Goal: Task Accomplishment & Management: Manage account settings

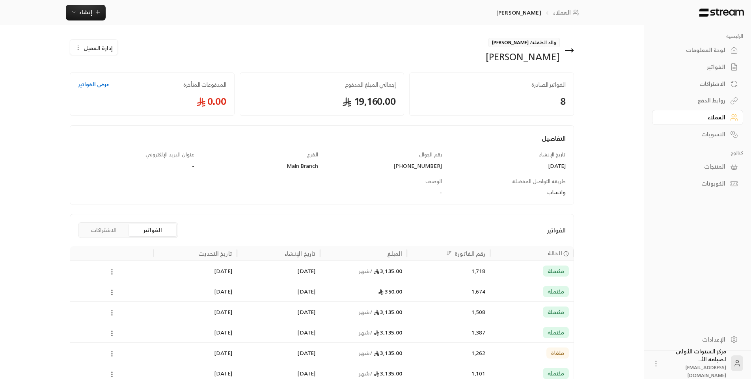
click at [572, 53] on icon at bounding box center [569, 50] width 9 height 9
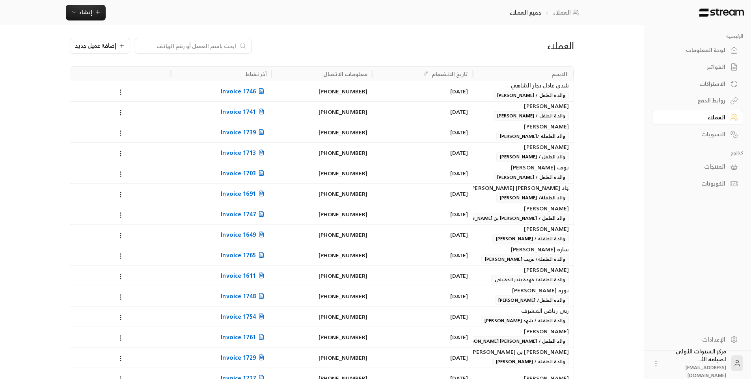
click at [720, 48] on div "لوحة المعلومات" at bounding box center [693, 50] width 63 height 8
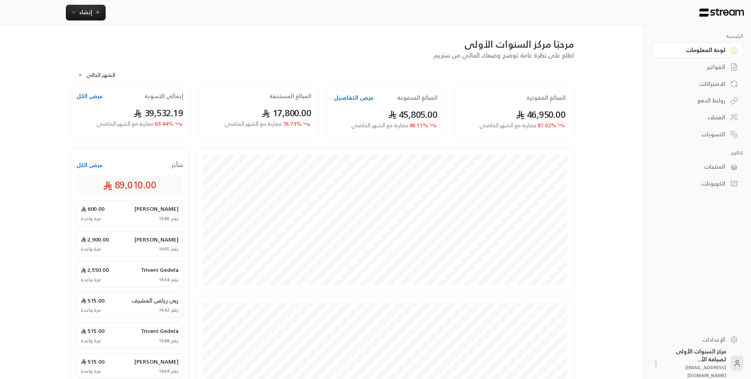
click at [722, 67] on div "الفواتير" at bounding box center [693, 67] width 63 height 8
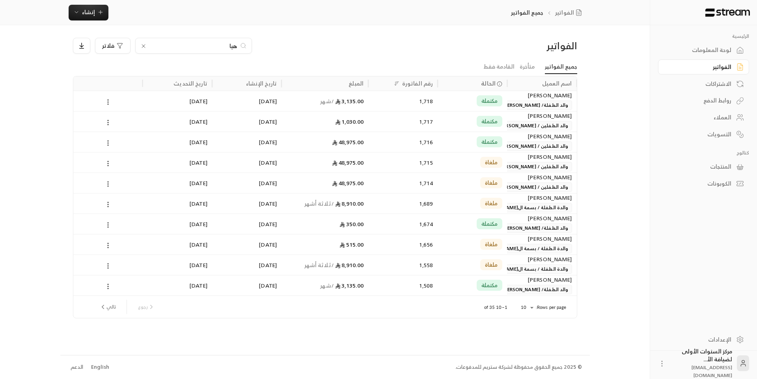
click at [230, 43] on input "هيا" at bounding box center [194, 45] width 88 height 9
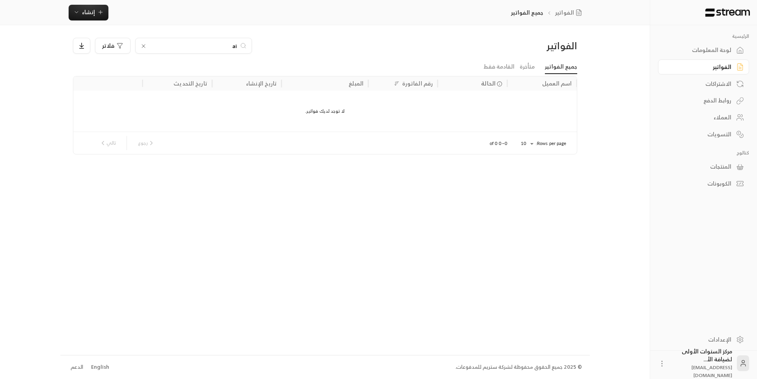
type input "a"
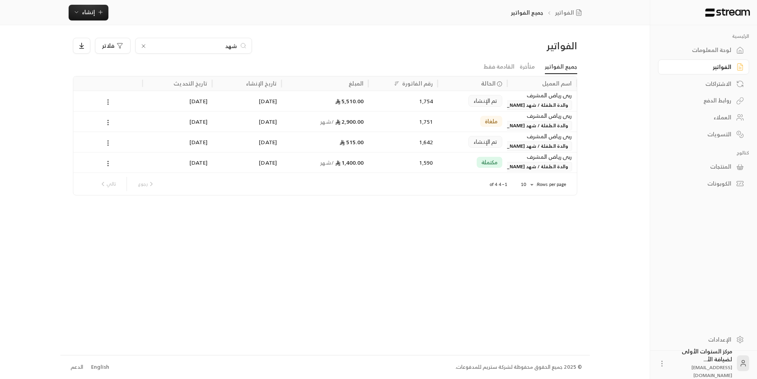
type input "شهد"
click at [436, 100] on div "1,754" at bounding box center [402, 101] width 69 height 21
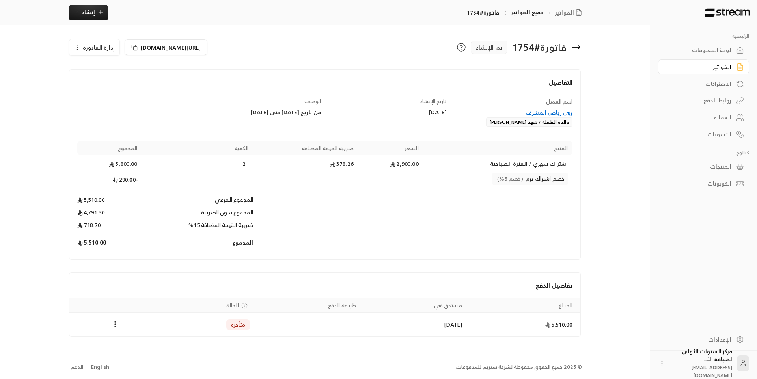
click at [348, 69] on div "التفاصيل اسم العميل ربى رياض المشرف والدة الطفلة / شهد [PERSON_NAME] تاريخ الإن…" at bounding box center [325, 164] width 512 height 190
click at [575, 47] on icon at bounding box center [576, 47] width 8 height 0
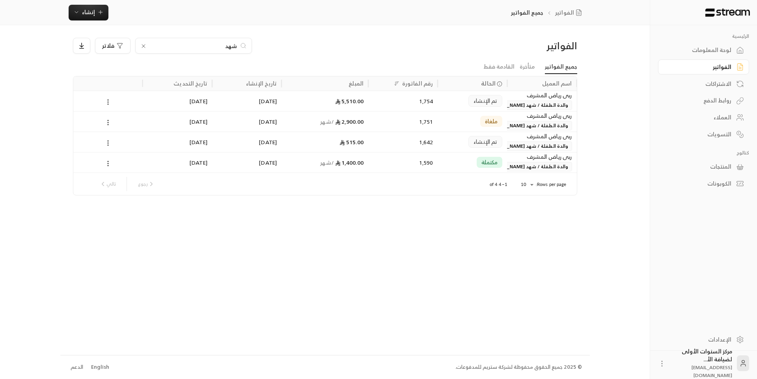
click at [701, 52] on div "لوحة المعلومات" at bounding box center [699, 50] width 63 height 8
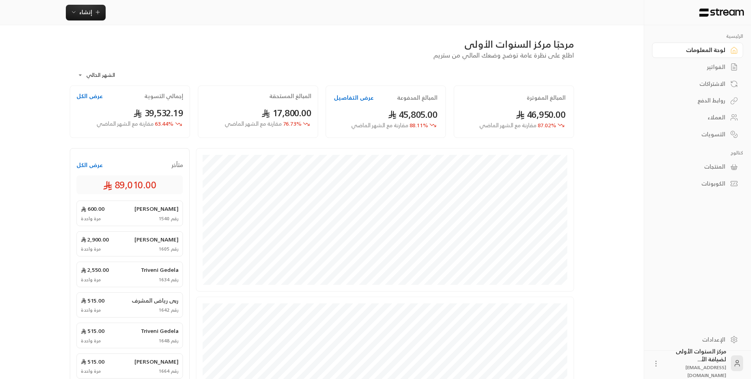
click at [711, 63] on div "الفواتير" at bounding box center [693, 67] width 63 height 8
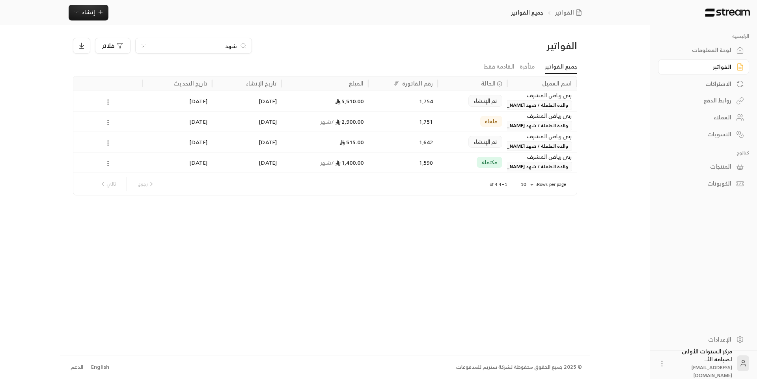
click at [231, 43] on input "شهد" at bounding box center [194, 45] width 88 height 9
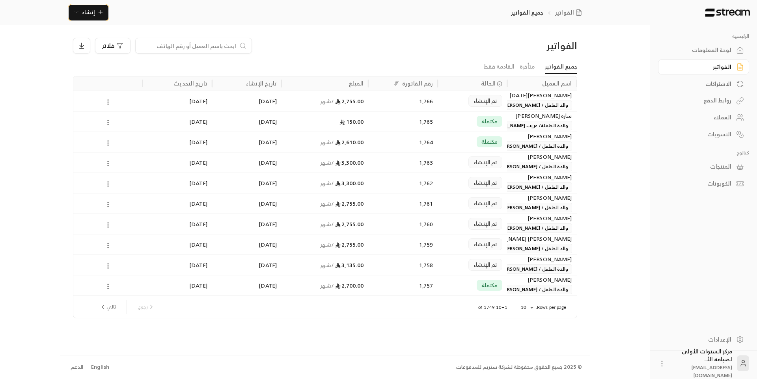
click at [91, 13] on span "إنشاء" at bounding box center [88, 12] width 13 height 10
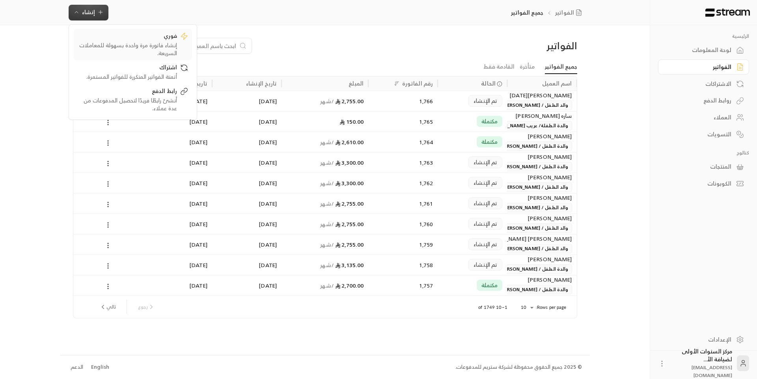
click at [132, 43] on div "إنشاء فاتورة مرة واحدة بسهولة للمعاملات السريعة." at bounding box center [127, 49] width 99 height 16
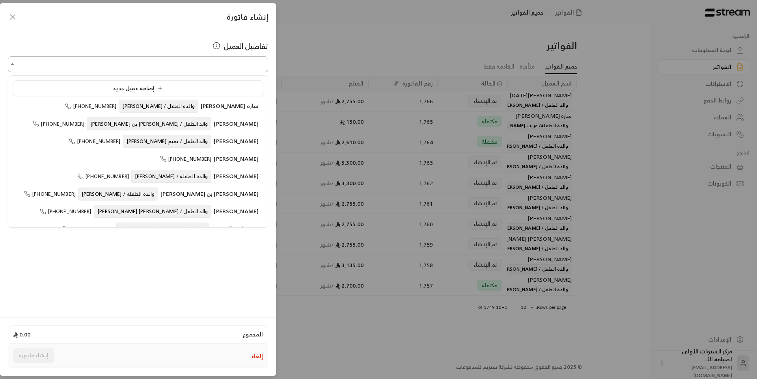
click at [170, 65] on input "اختر العميل" at bounding box center [138, 65] width 260 height 14
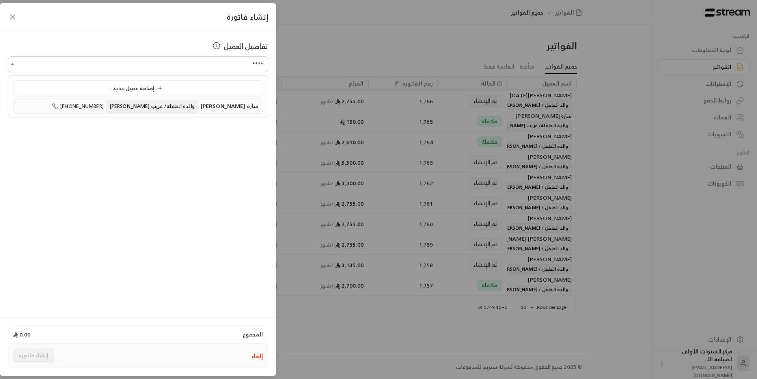
click at [157, 109] on span "والدة الطفلة/ عريب [PERSON_NAME]" at bounding box center [152, 106] width 92 height 13
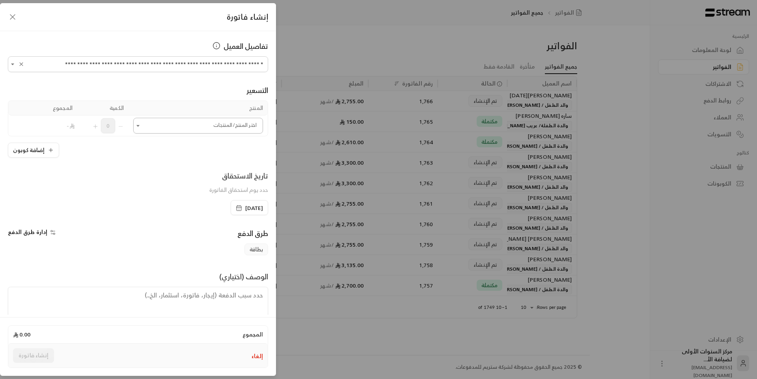
type input "**********"
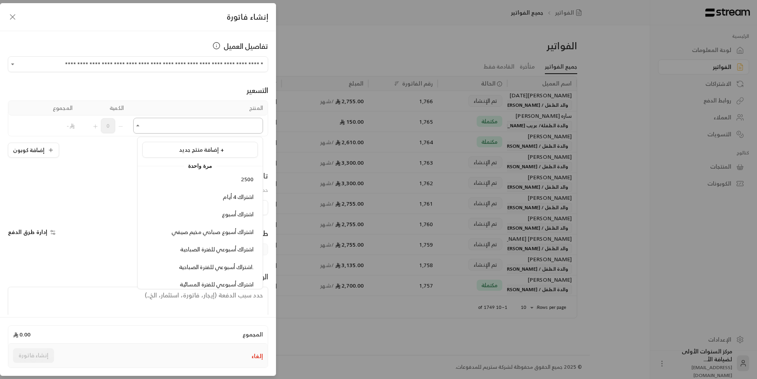
click at [198, 125] on input "اختر العميل" at bounding box center [198, 126] width 130 height 14
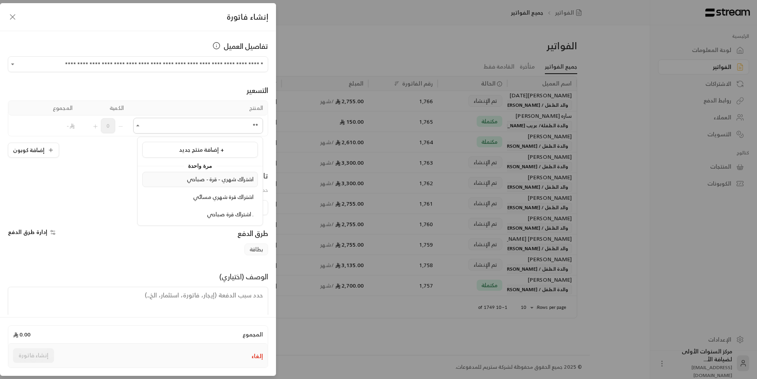
click at [187, 180] on span "اشتراك شهري - قرة - صباحي" at bounding box center [220, 179] width 67 height 10
type input "**"
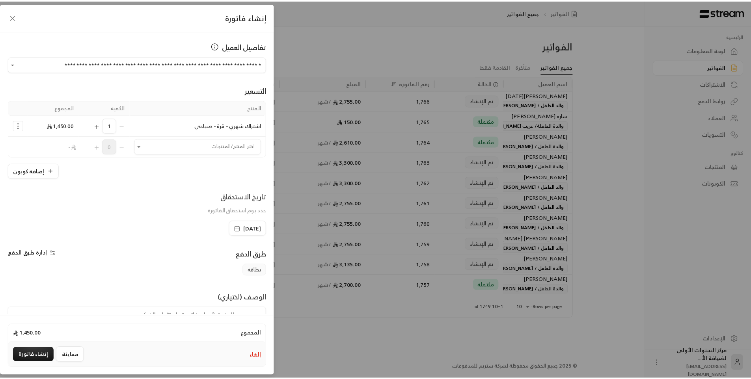
scroll to position [38, 0]
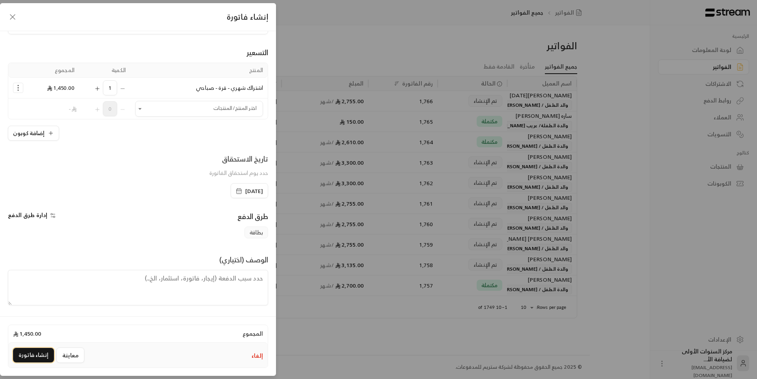
click at [35, 359] on button "إنشاء فاتورة" at bounding box center [33, 355] width 41 height 15
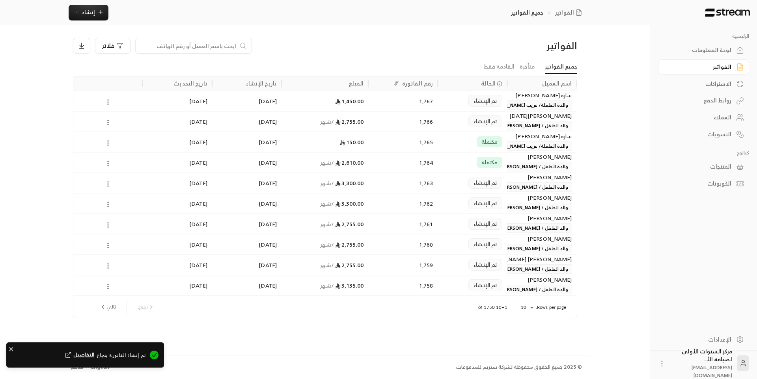
click at [456, 105] on div "تم الإنشاء" at bounding box center [472, 101] width 60 height 20
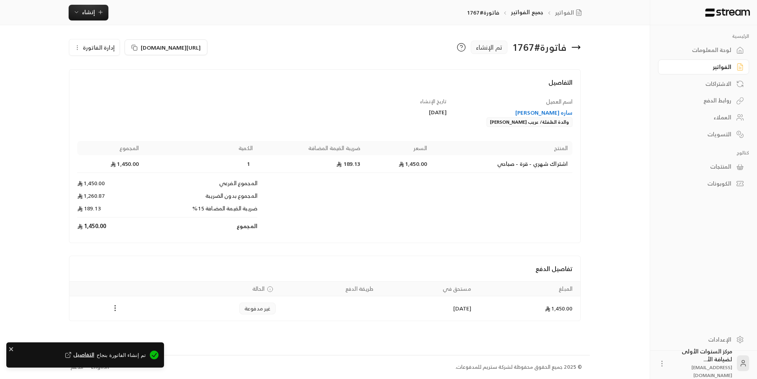
click at [115, 311] on circle "Payments" at bounding box center [115, 310] width 1 height 1
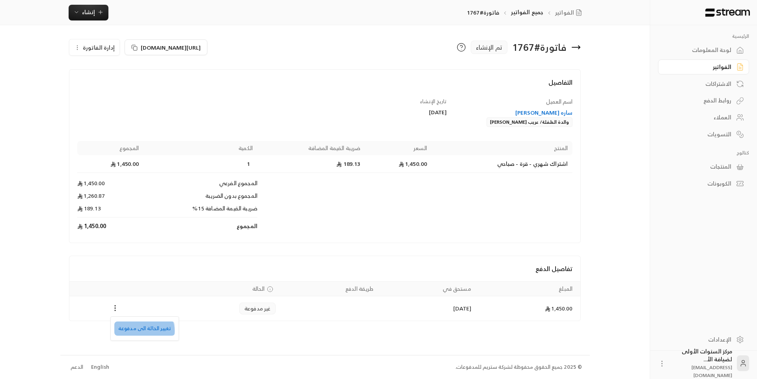
click at [142, 331] on li "تغيير الحالة الى مدفوعة" at bounding box center [144, 329] width 61 height 14
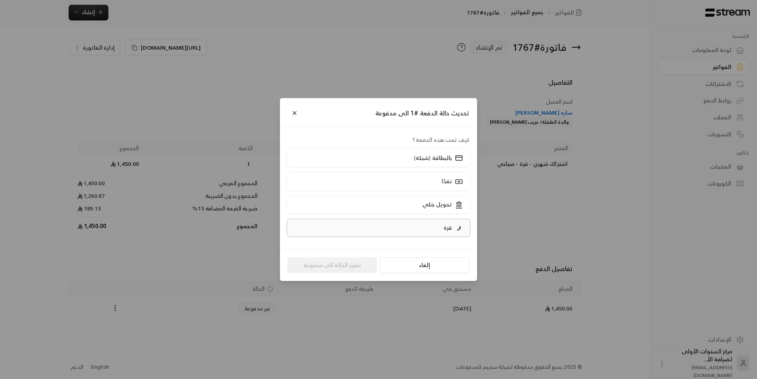
click at [410, 228] on label "قرة" at bounding box center [379, 228] width 184 height 18
click at [360, 259] on button "تغيير الحالة الى مدفوعة" at bounding box center [332, 266] width 90 height 16
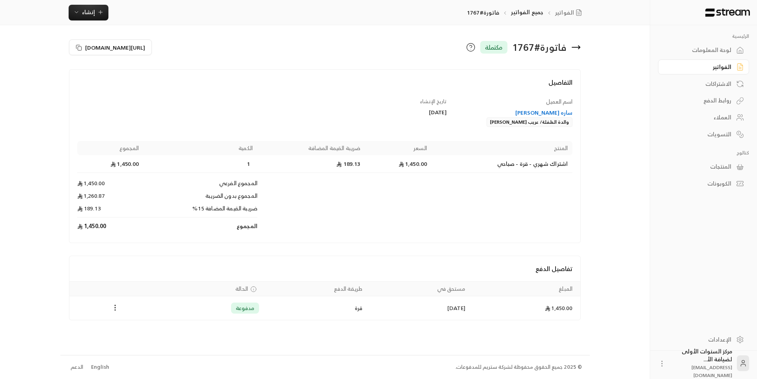
click at [675, 50] on div "لوحة المعلومات" at bounding box center [699, 50] width 63 height 8
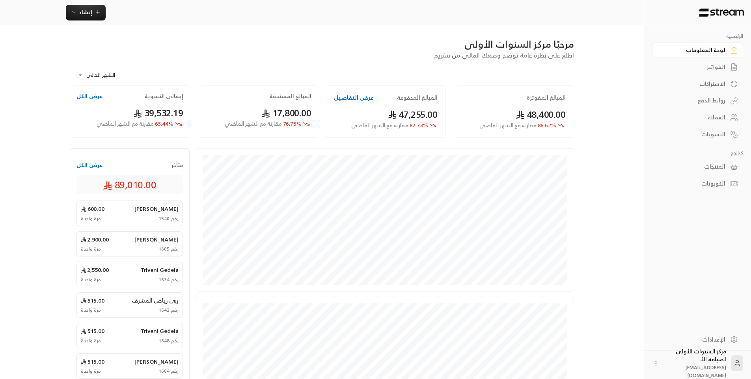
click at [691, 60] on link "الفواتير" at bounding box center [697, 67] width 91 height 15
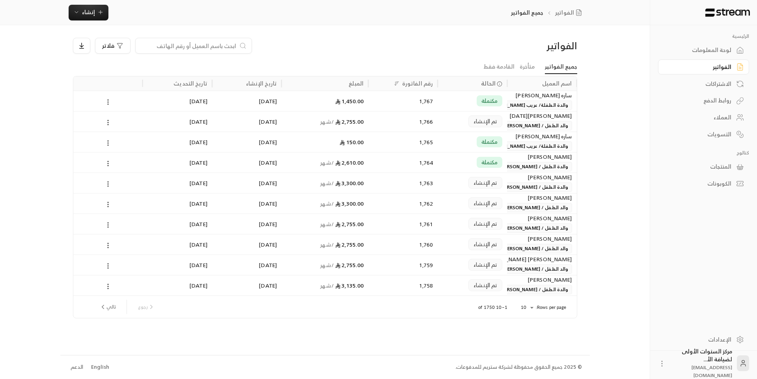
click at [713, 51] on div "لوحة المعلومات" at bounding box center [699, 50] width 63 height 8
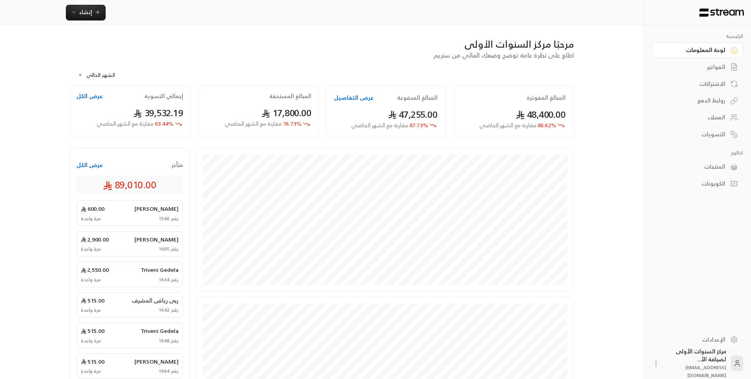
click at [722, 72] on link "الفواتير" at bounding box center [697, 67] width 91 height 15
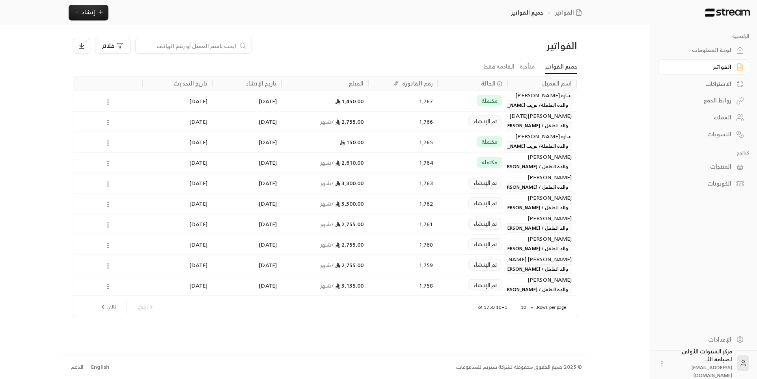
click at [707, 53] on div "لوحة المعلومات" at bounding box center [699, 50] width 63 height 8
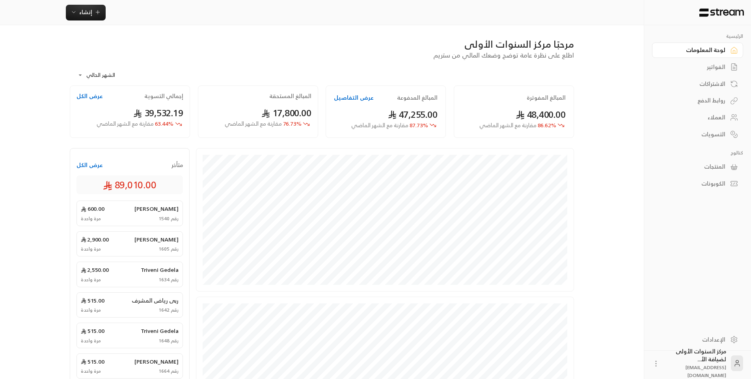
click at [702, 63] on div "الفواتير" at bounding box center [693, 67] width 63 height 8
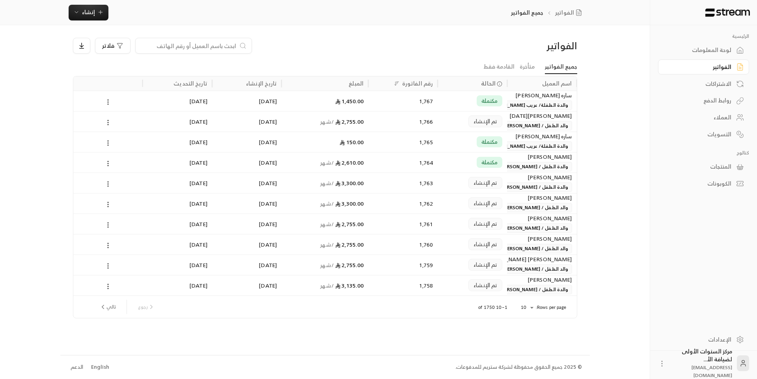
click at [232, 44] on input at bounding box center [188, 45] width 96 height 9
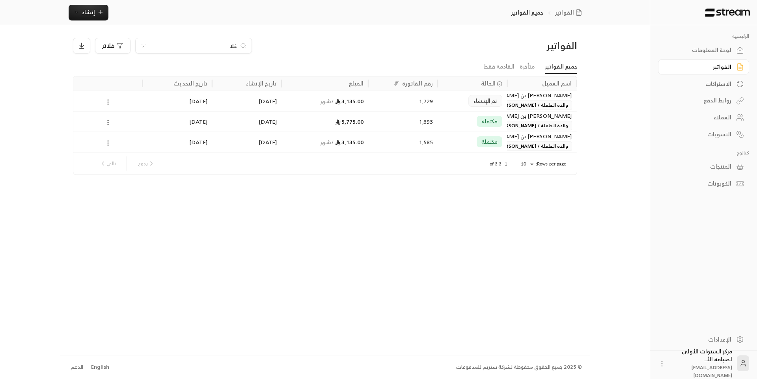
type input "غلا"
click at [416, 104] on div "1,729" at bounding box center [403, 101] width 60 height 20
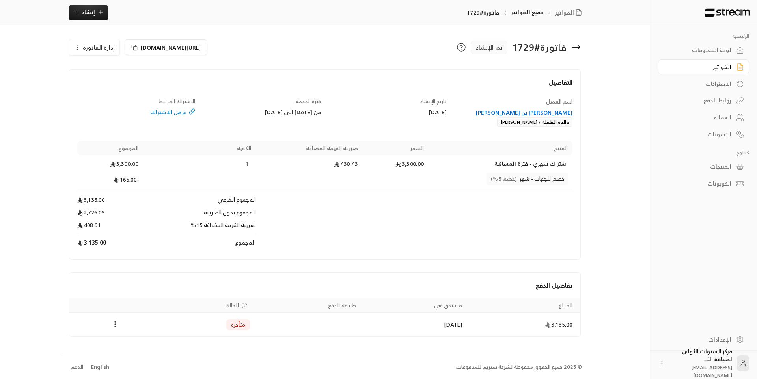
click at [117, 323] on icon "Payments" at bounding box center [115, 325] width 8 height 8
click at [164, 290] on div at bounding box center [378, 189] width 757 height 379
click at [91, 47] on span "إدارة الفاتورة" at bounding box center [99, 48] width 32 height 10
click at [119, 84] on span "إلغاء" at bounding box center [115, 84] width 10 height 6
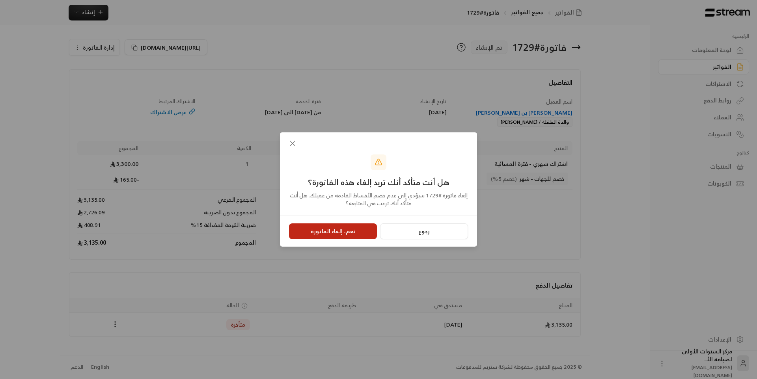
click at [343, 229] on button "نعم، إلغاء الفاتورة" at bounding box center [333, 232] width 88 height 16
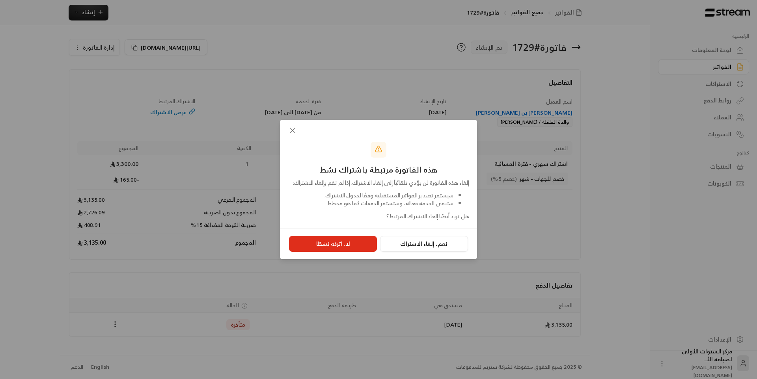
click at [291, 126] on icon "button" at bounding box center [292, 130] width 9 height 9
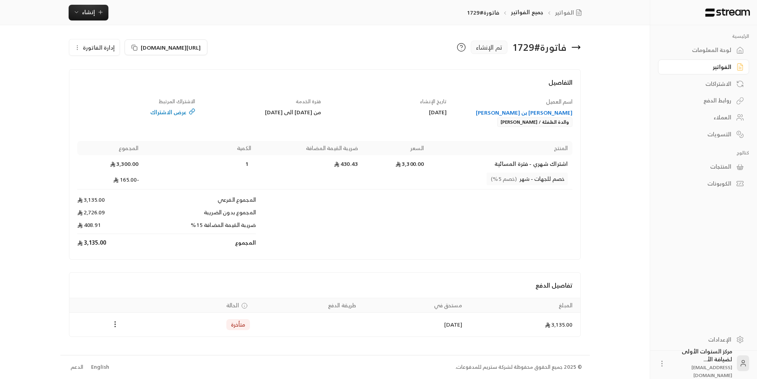
click at [106, 49] on span "إدارة الفاتورة" at bounding box center [99, 48] width 32 height 10
click at [109, 83] on link "إلغاء" at bounding box center [99, 85] width 49 height 14
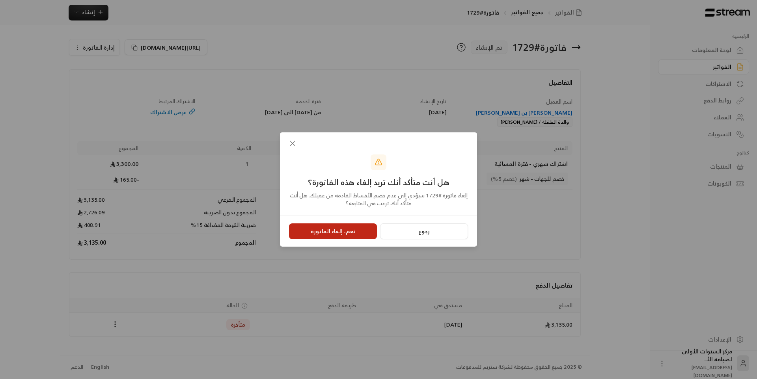
click at [330, 227] on button "نعم، إلغاء الفاتورة" at bounding box center [333, 232] width 88 height 16
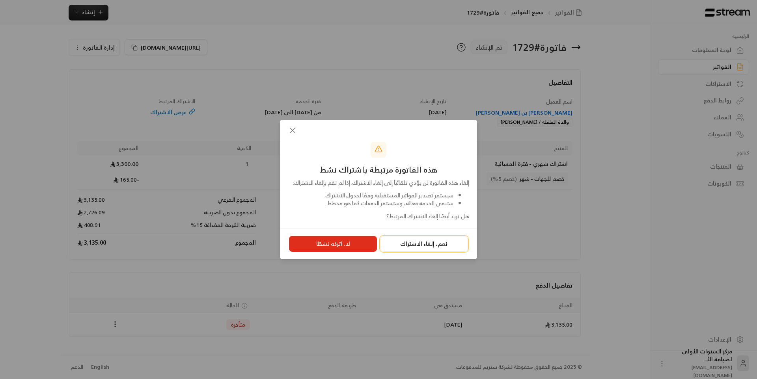
click at [409, 250] on button "نعم، إلغاء الاشتراك" at bounding box center [424, 244] width 88 height 16
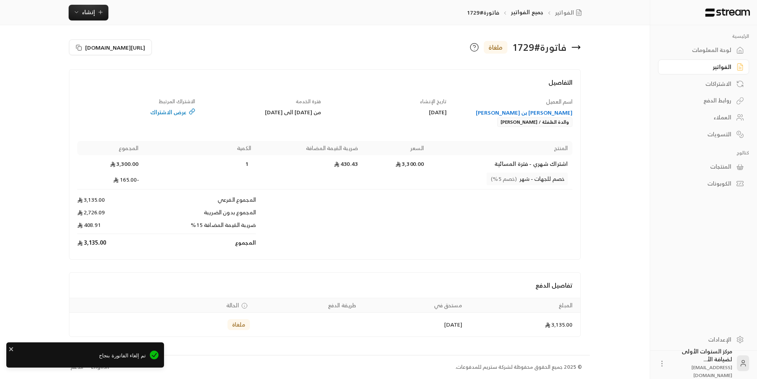
click at [516, 112] on div "[PERSON_NAME] بن [PERSON_NAME]" at bounding box center [514, 113] width 118 height 8
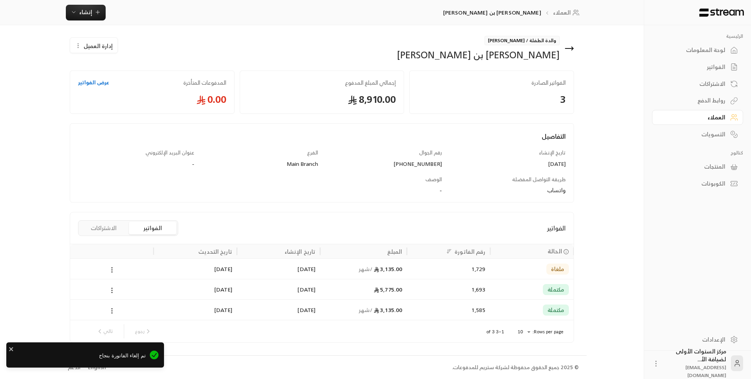
scroll to position [2, 0]
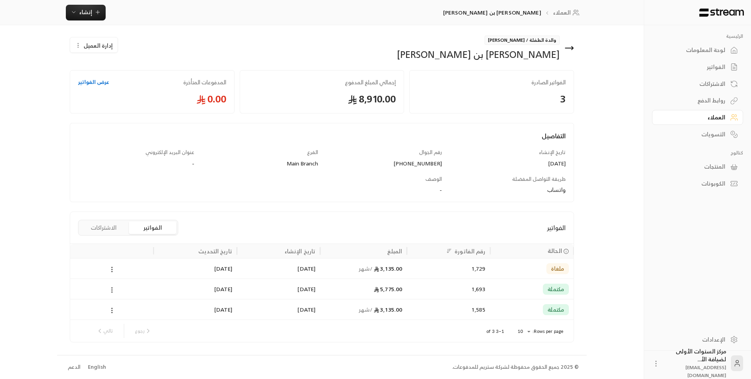
click at [118, 224] on button "الاشتراكات" at bounding box center [103, 228] width 47 height 13
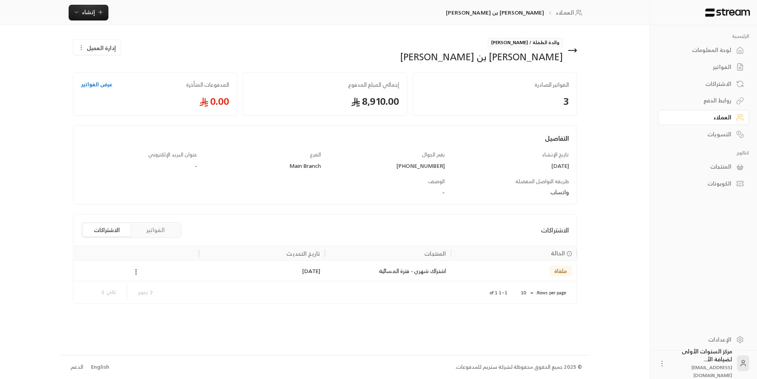
click at [573, 48] on icon at bounding box center [572, 50] width 9 height 9
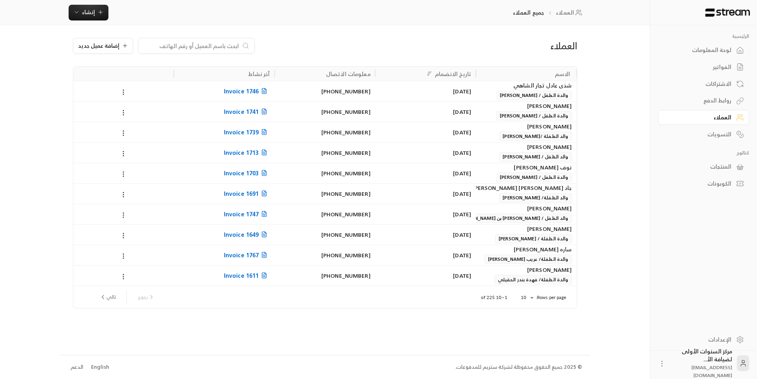
click at [226, 48] on input at bounding box center [191, 45] width 96 height 9
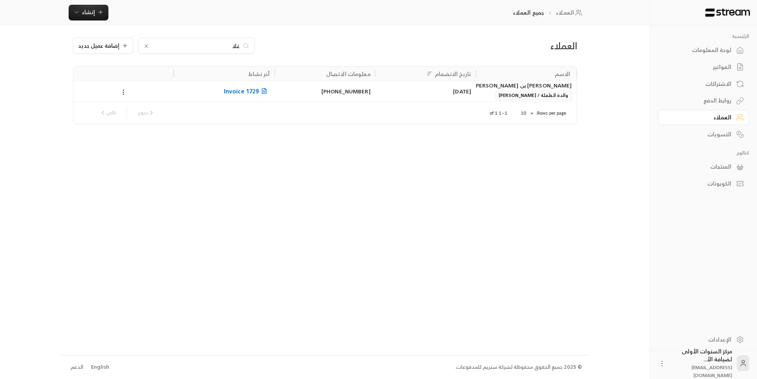
type input "غلا"
click at [702, 67] on div "الفواتير" at bounding box center [699, 67] width 63 height 8
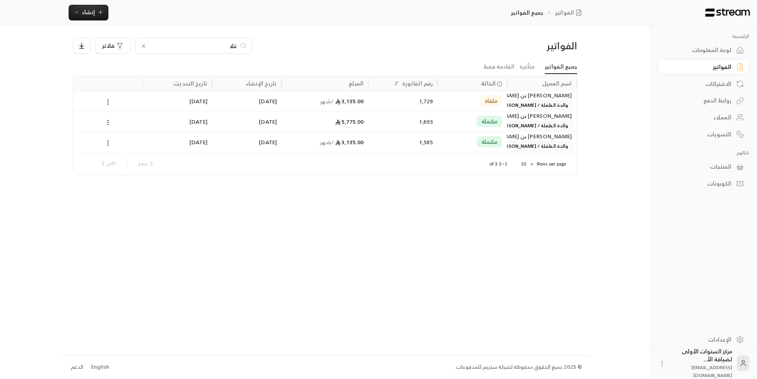
click at [391, 113] on div "1,693" at bounding box center [403, 122] width 60 height 20
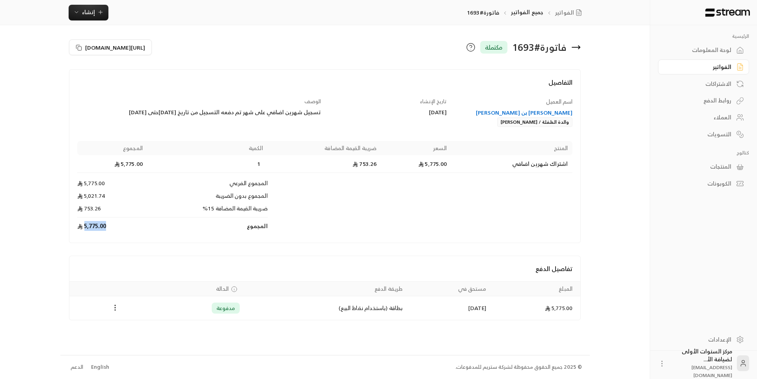
drag, startPoint x: 108, startPoint y: 226, endPoint x: 84, endPoint y: 226, distance: 23.7
click at [84, 226] on td "5,775.00" at bounding box center [112, 226] width 70 height 17
copy td "5,775.00"
click at [115, 310] on icon "Payments" at bounding box center [115, 308] width 8 height 8
click at [132, 325] on li "تحميل الفاتورة" at bounding box center [134, 328] width 40 height 14
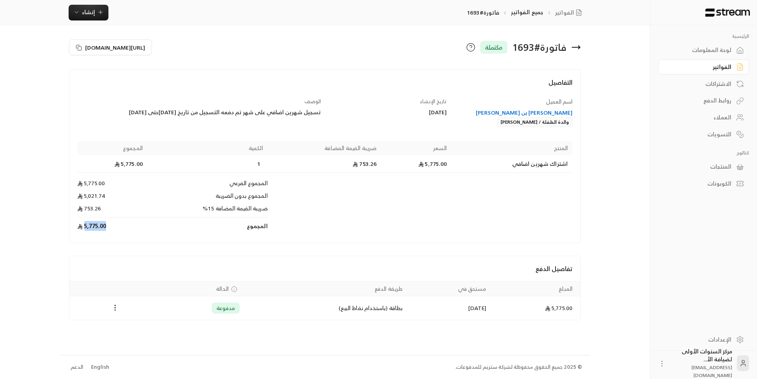
click at [577, 46] on icon at bounding box center [575, 47] width 9 height 9
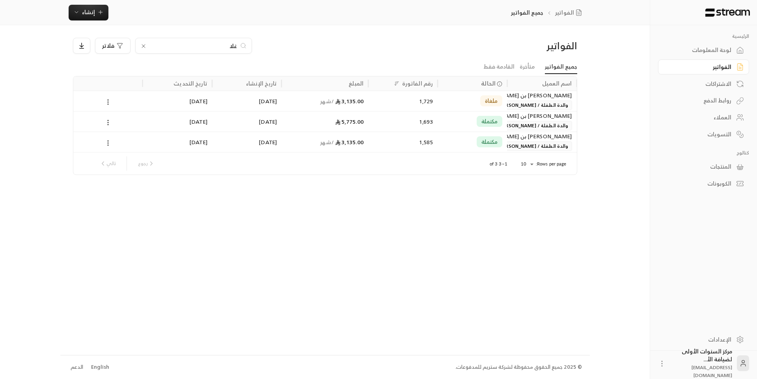
click at [232, 44] on input "غلا" at bounding box center [194, 45] width 88 height 9
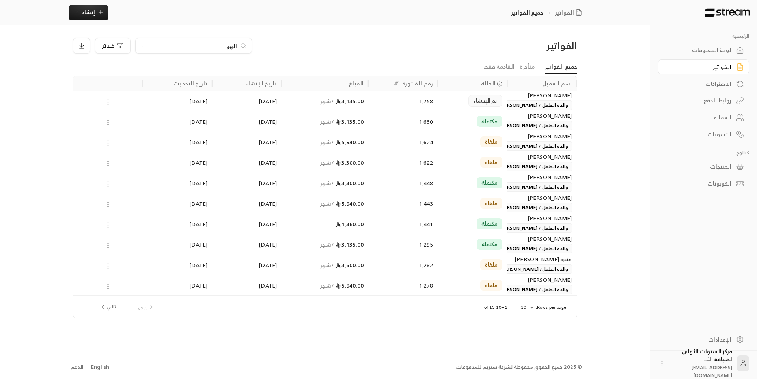
type input "الهو"
click at [350, 104] on div "3,135.00 / شهر" at bounding box center [324, 101] width 77 height 20
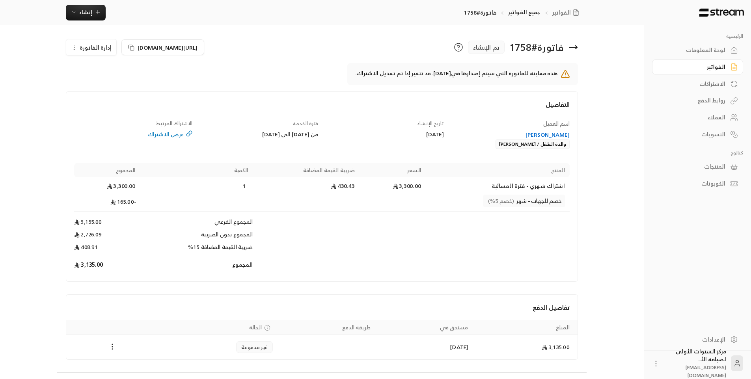
click at [571, 46] on icon at bounding box center [573, 47] width 9 height 9
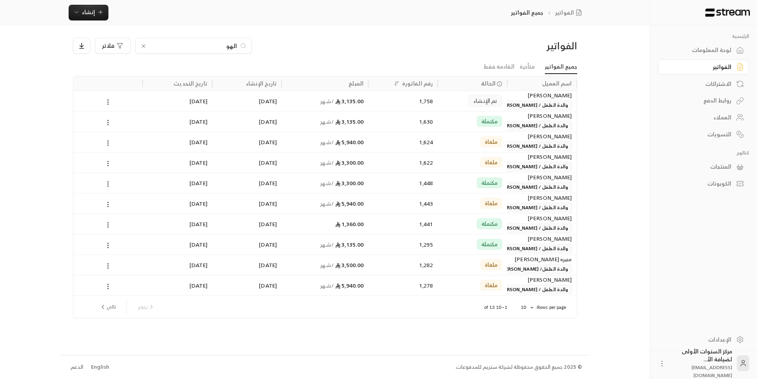
click at [233, 45] on input "الهو" at bounding box center [194, 45] width 88 height 9
type input "يحيى"
click at [403, 103] on div "1,763" at bounding box center [403, 101] width 60 height 20
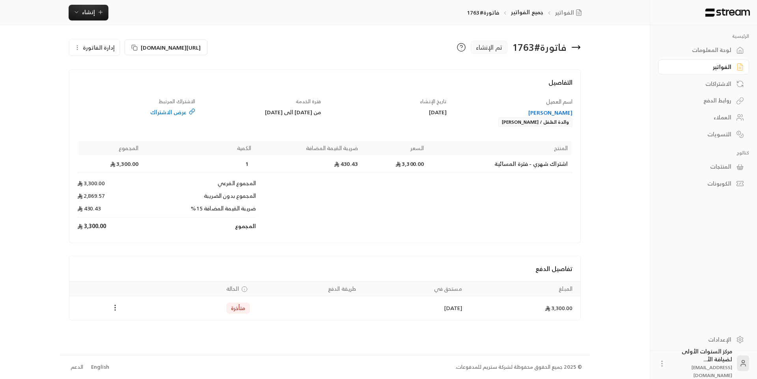
click at [577, 47] on icon at bounding box center [576, 47] width 8 height 0
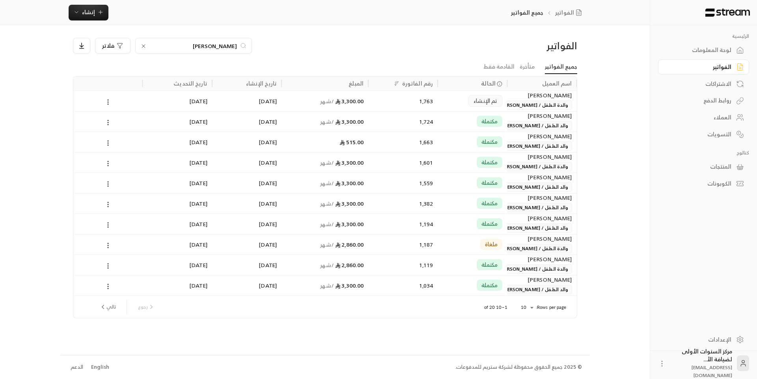
click at [229, 49] on input "يحيى" at bounding box center [194, 45] width 88 height 9
type input "نور"
click at [439, 105] on div "مكتملة" at bounding box center [472, 101] width 69 height 21
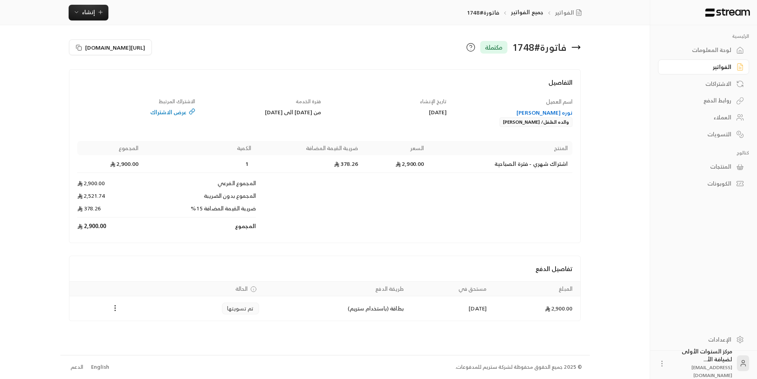
click at [579, 47] on icon at bounding box center [576, 47] width 8 height 0
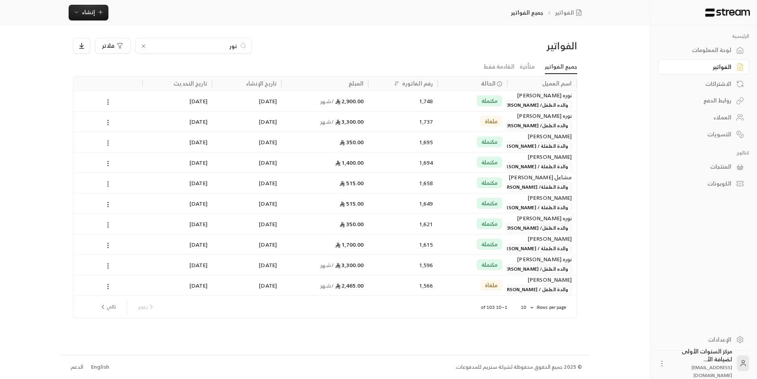
click at [432, 161] on div "1,694" at bounding box center [403, 163] width 60 height 20
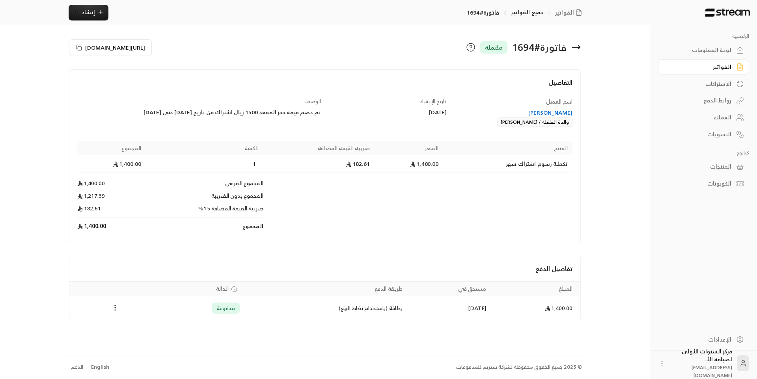
click at [577, 48] on icon at bounding box center [575, 47] width 9 height 9
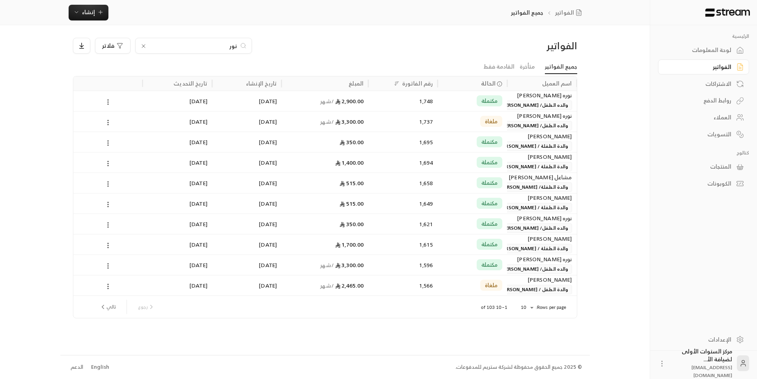
click at [142, 44] on icon at bounding box center [143, 46] width 6 height 6
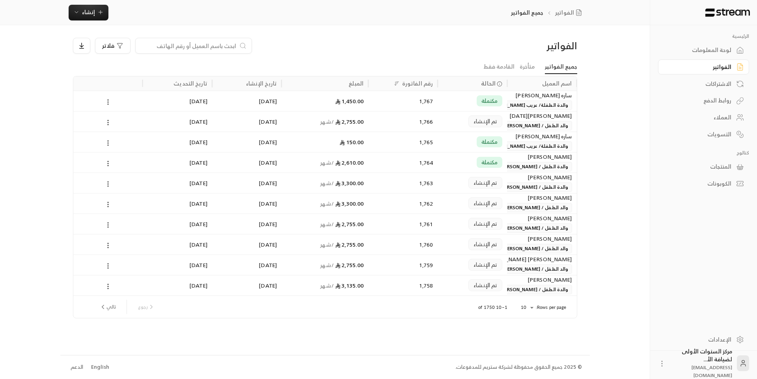
click at [361, 56] on div "الفواتير فلاتر" at bounding box center [325, 49] width 512 height 22
click at [185, 47] on input at bounding box center [188, 45] width 96 height 9
type input "شهد"
